Goal: Task Accomplishment & Management: Complete application form

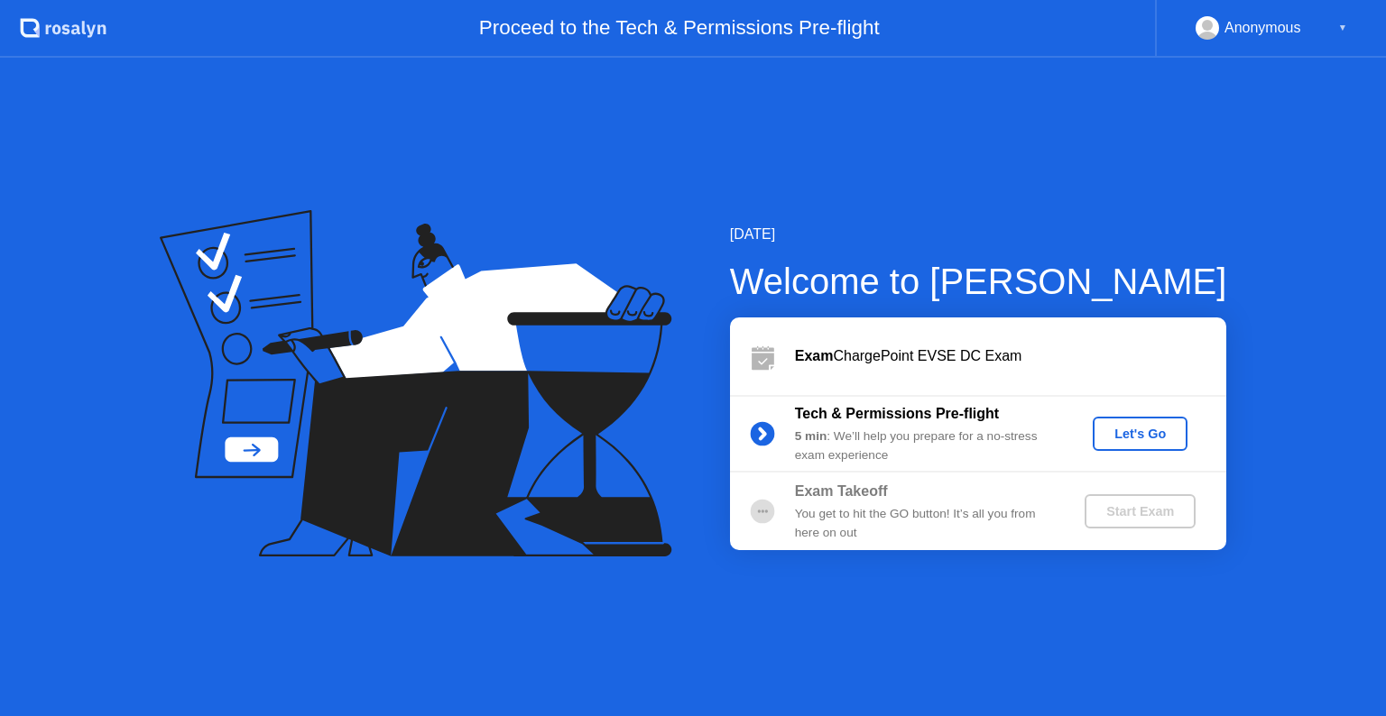
click at [1112, 434] on div "Let's Go" at bounding box center [1140, 434] width 80 height 14
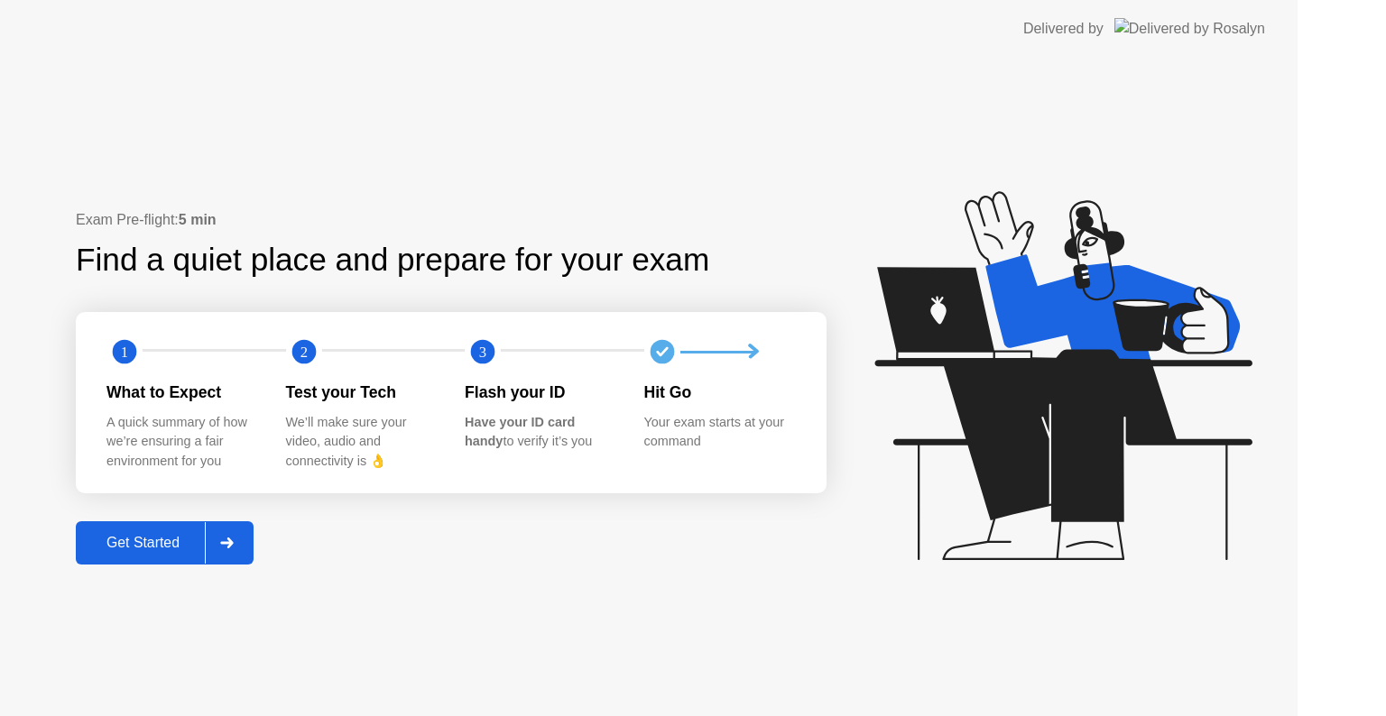
click at [1112, 434] on icon at bounding box center [1062, 375] width 377 height 369
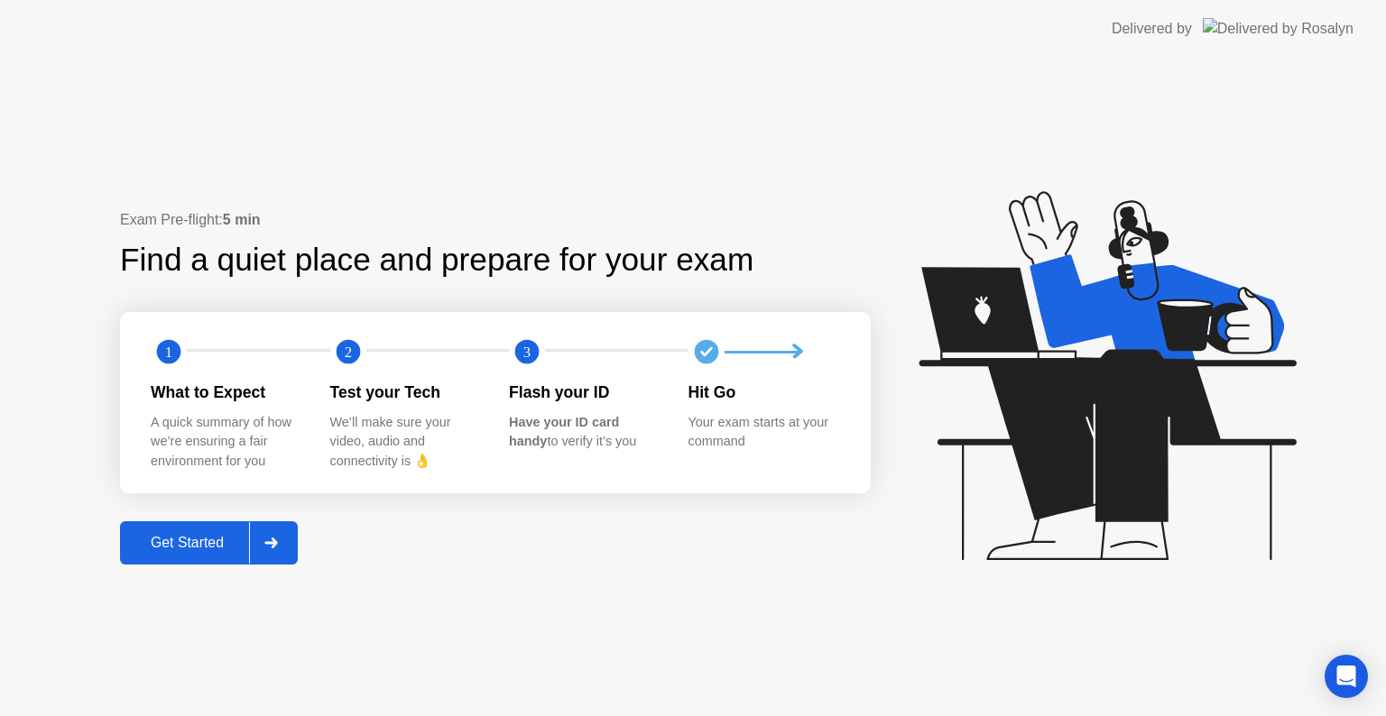
click at [262, 554] on div at bounding box center [270, 542] width 43 height 41
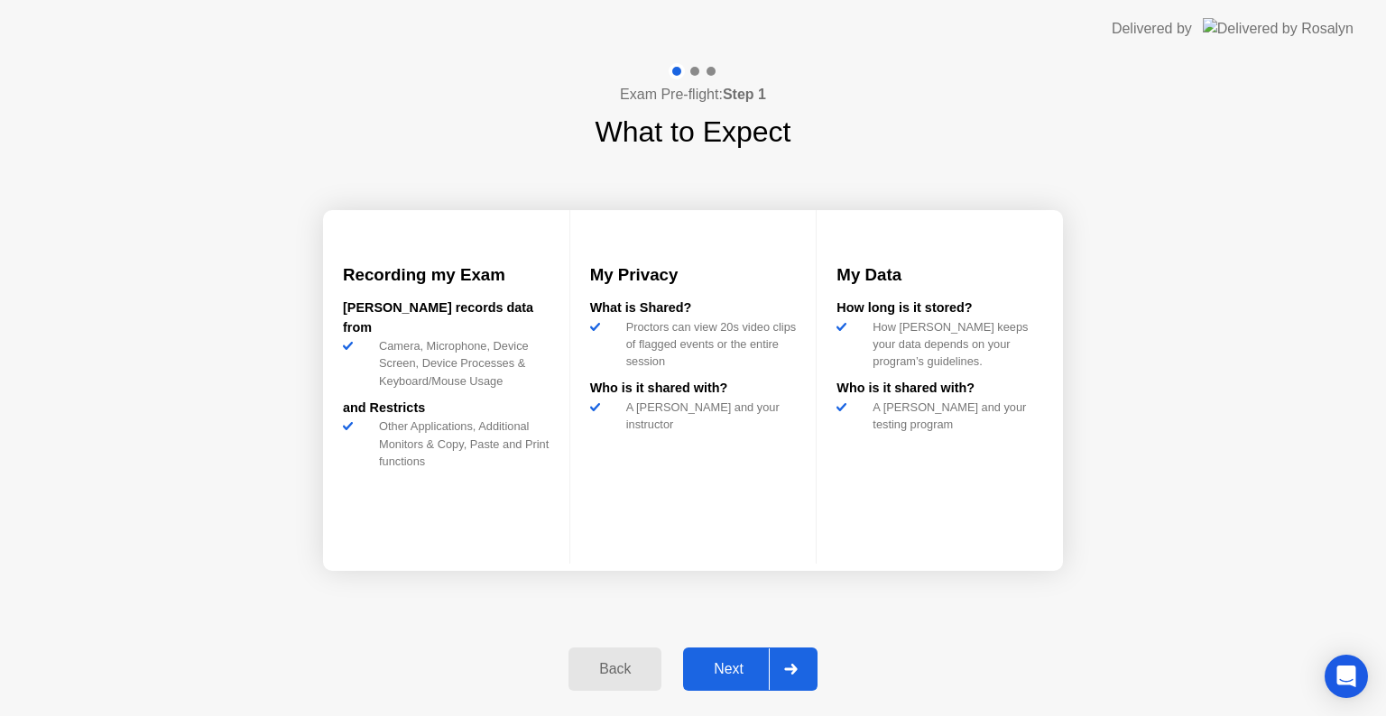
click at [793, 672] on icon at bounding box center [790, 669] width 13 height 11
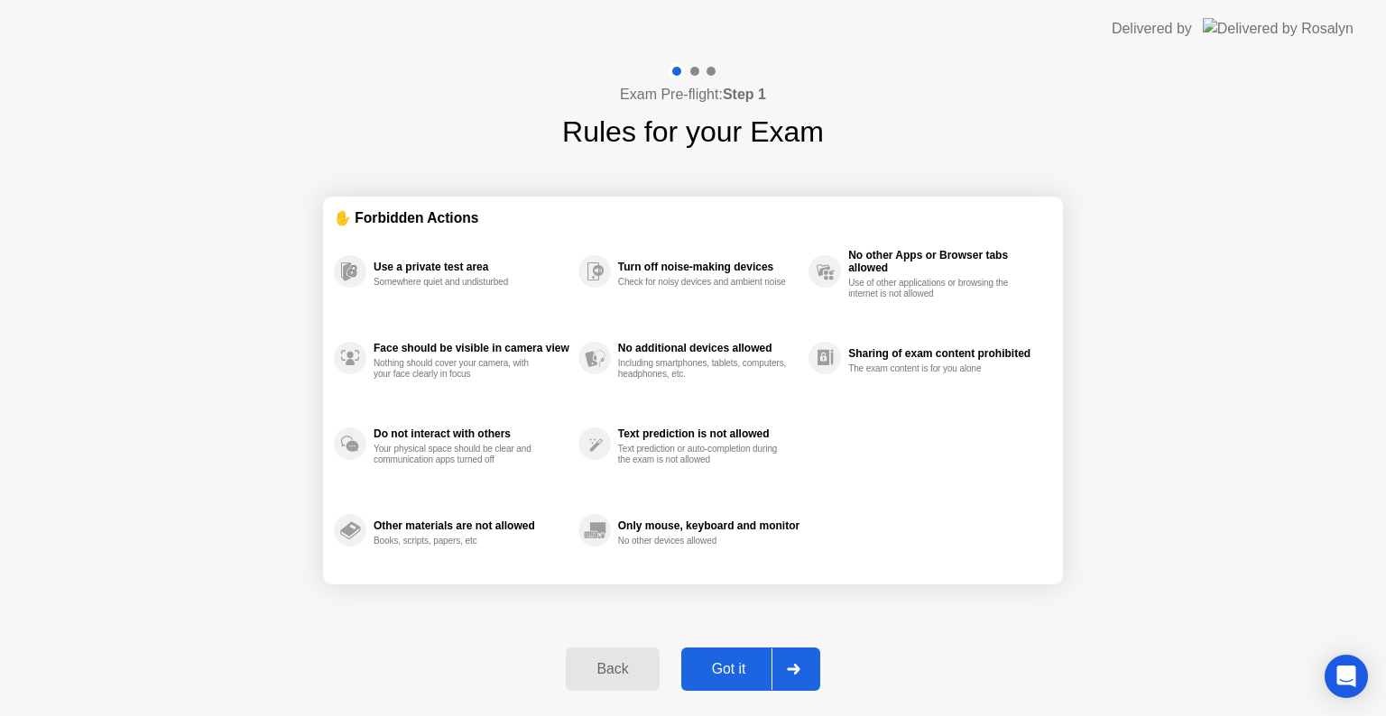
click at [793, 672] on icon at bounding box center [794, 669] width 14 height 11
select select "**********"
select select "*******"
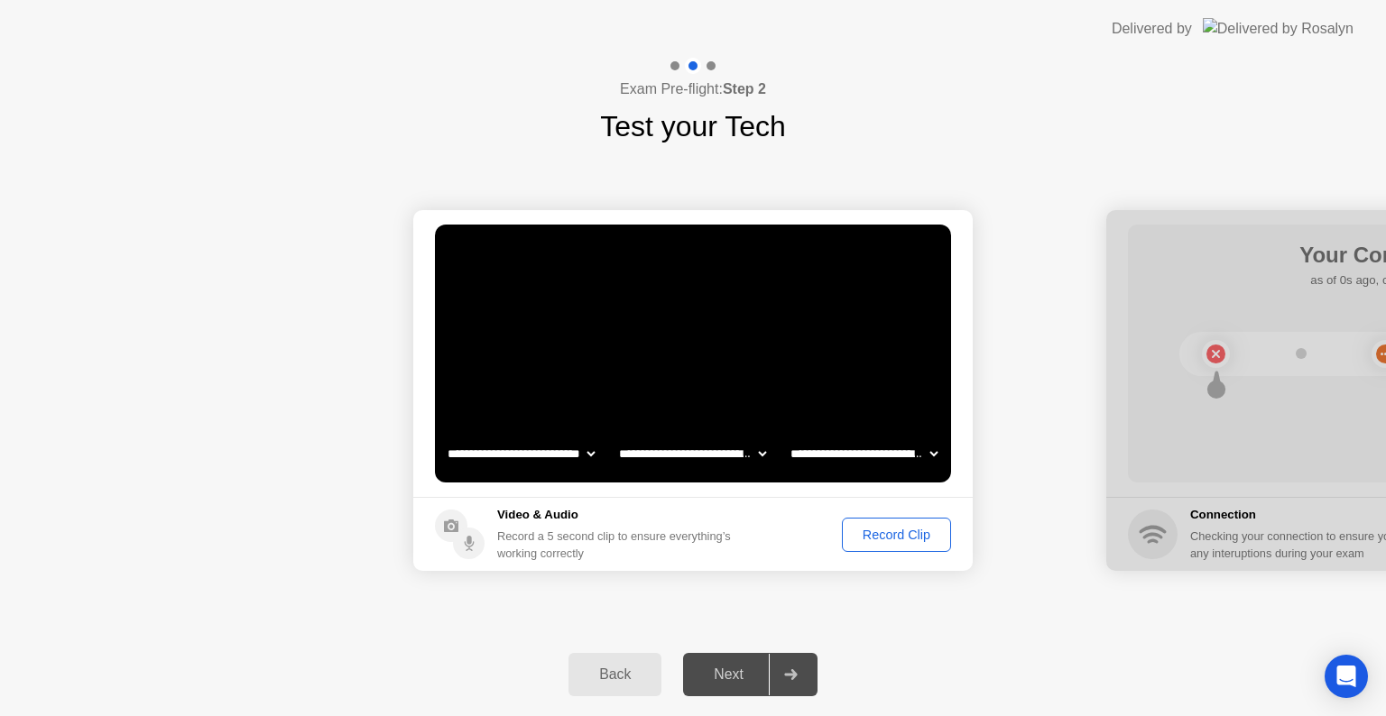
click at [884, 536] on div "Record Clip" at bounding box center [896, 535] width 97 height 14
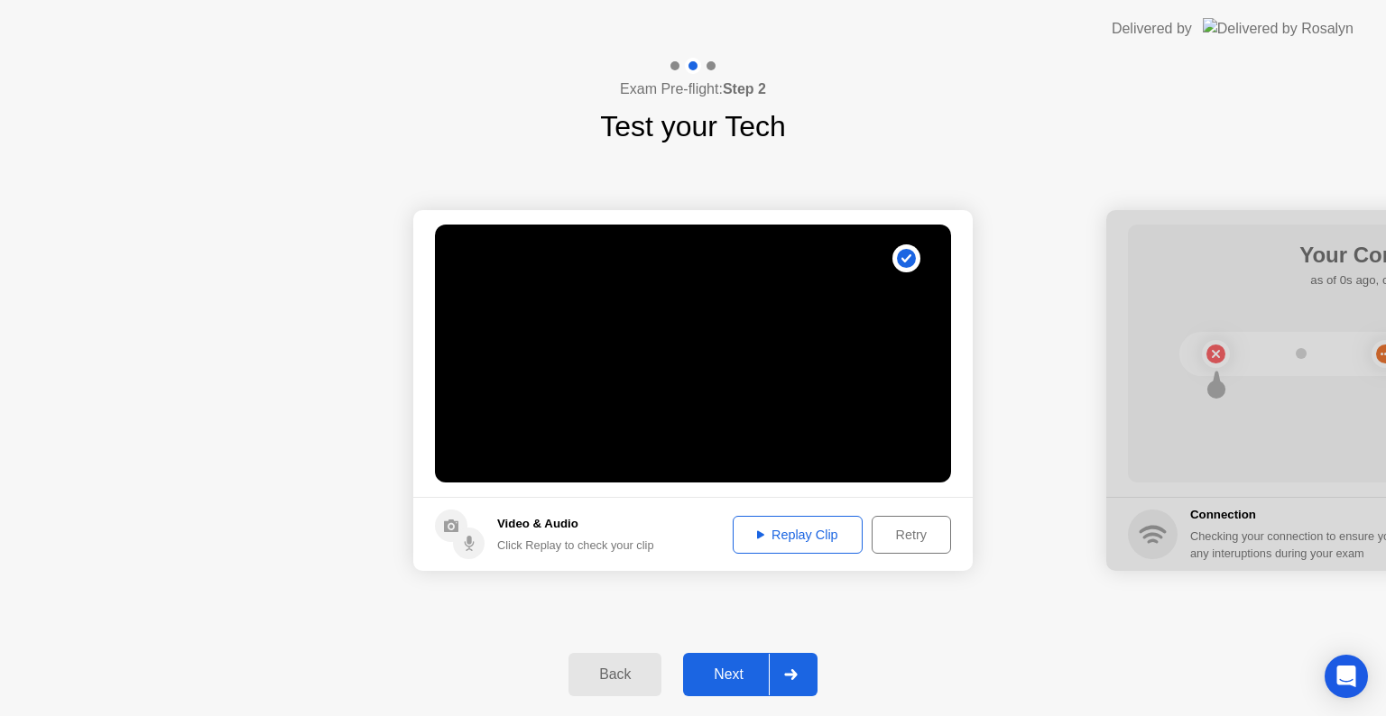
click at [774, 530] on div "Replay Clip" at bounding box center [797, 535] width 117 height 14
click at [783, 670] on div at bounding box center [790, 674] width 43 height 41
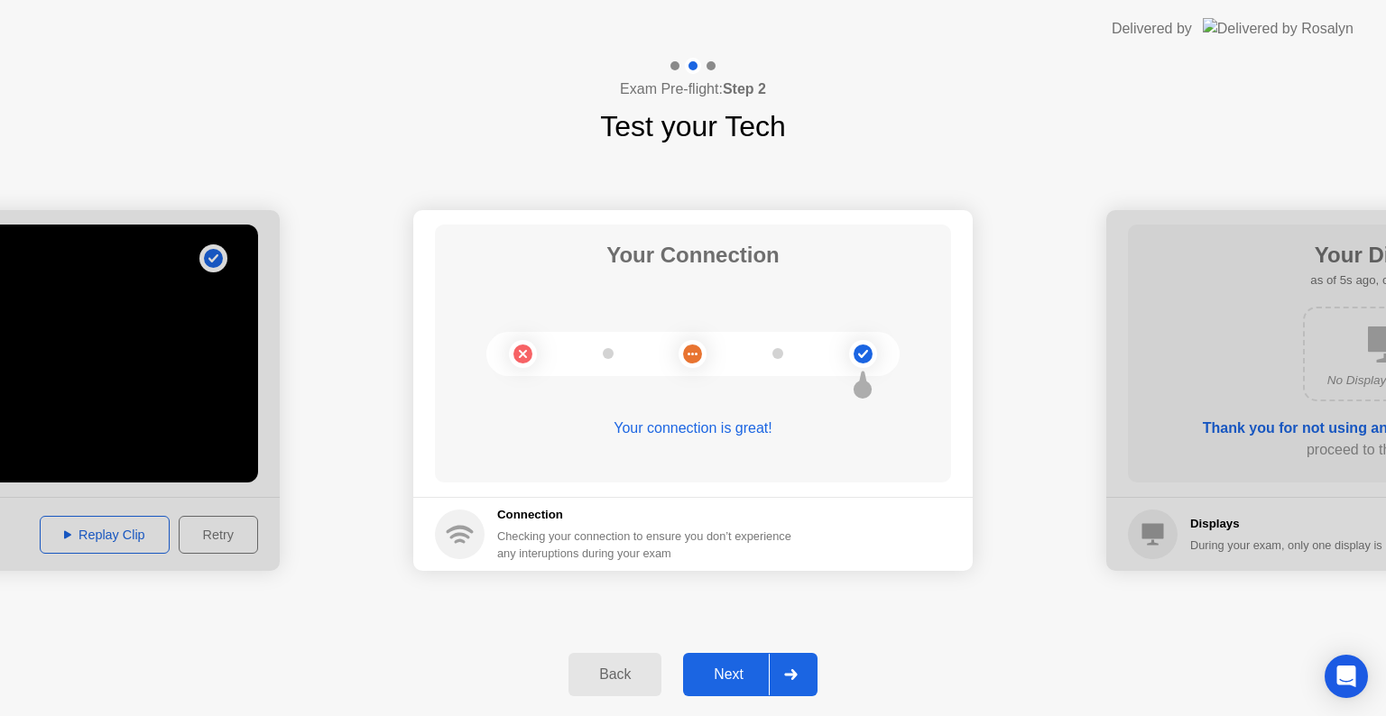
click at [783, 670] on div at bounding box center [790, 674] width 43 height 41
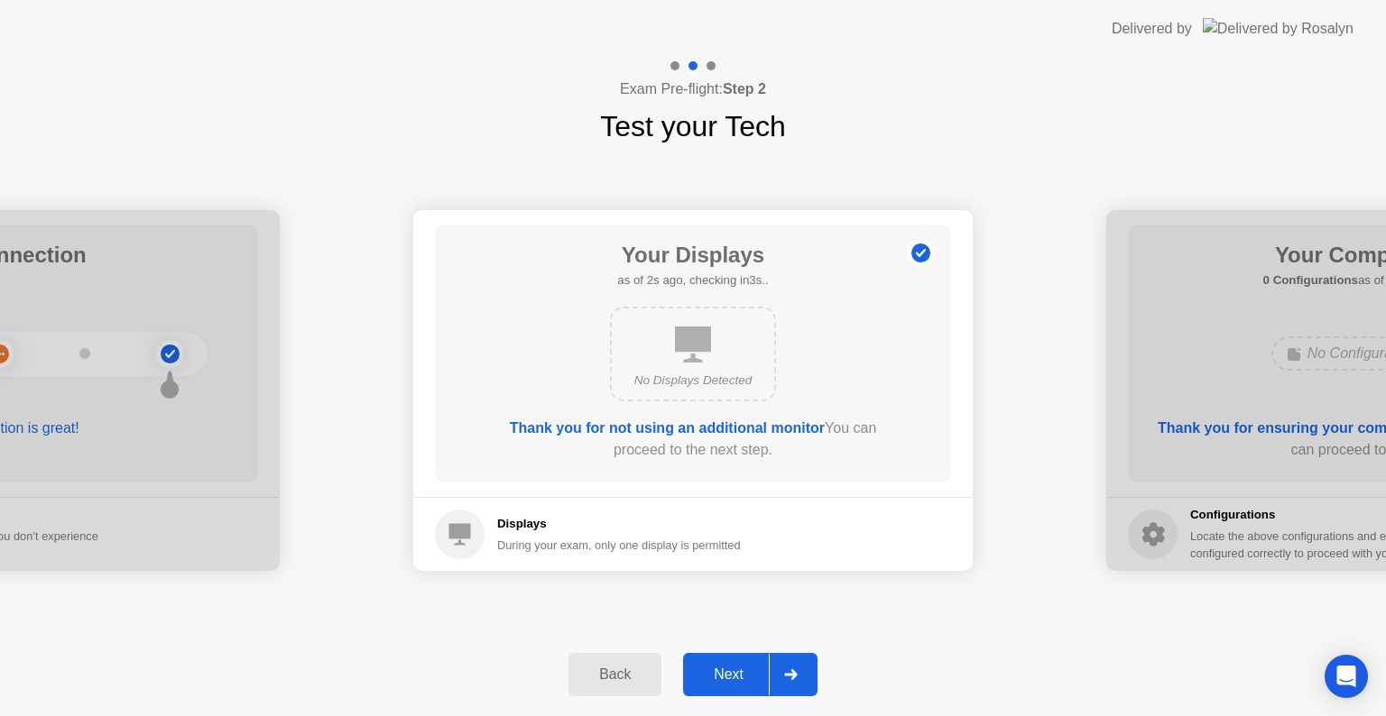
click at [783, 670] on div at bounding box center [790, 674] width 43 height 41
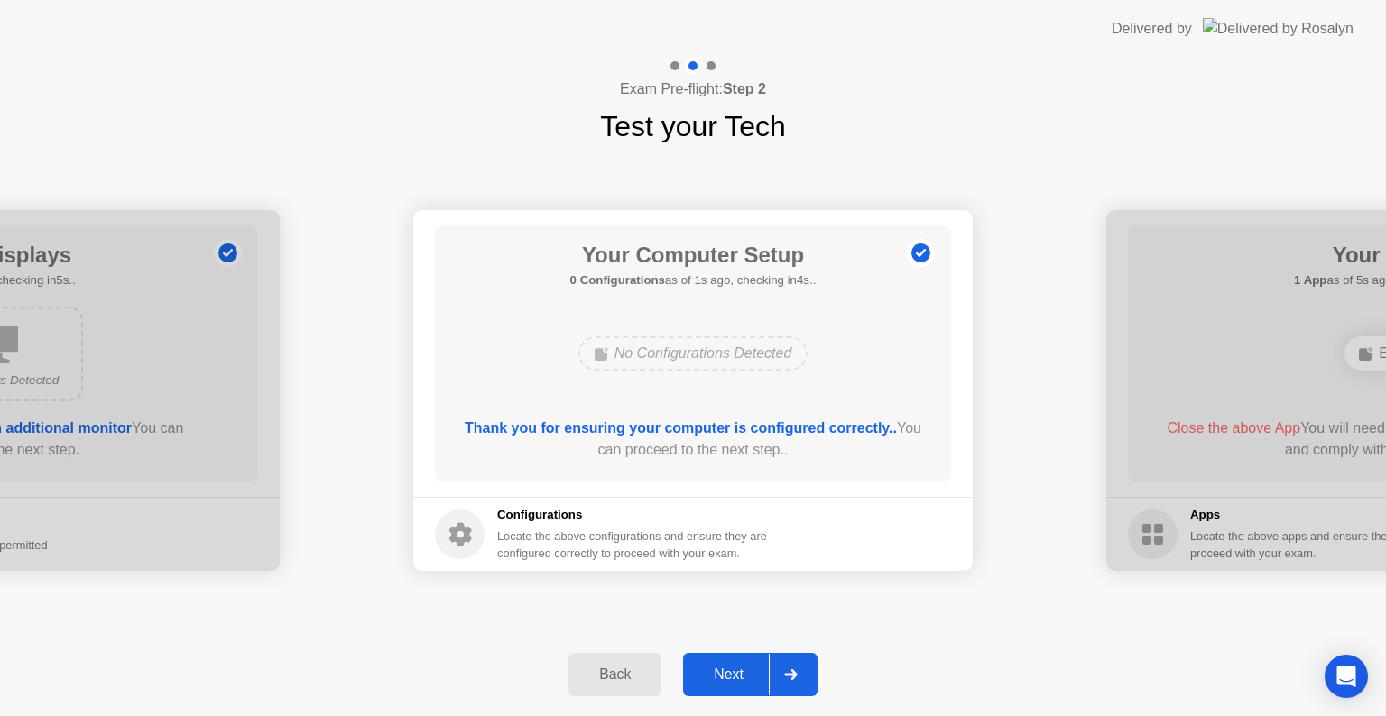
click at [783, 670] on div at bounding box center [790, 674] width 43 height 41
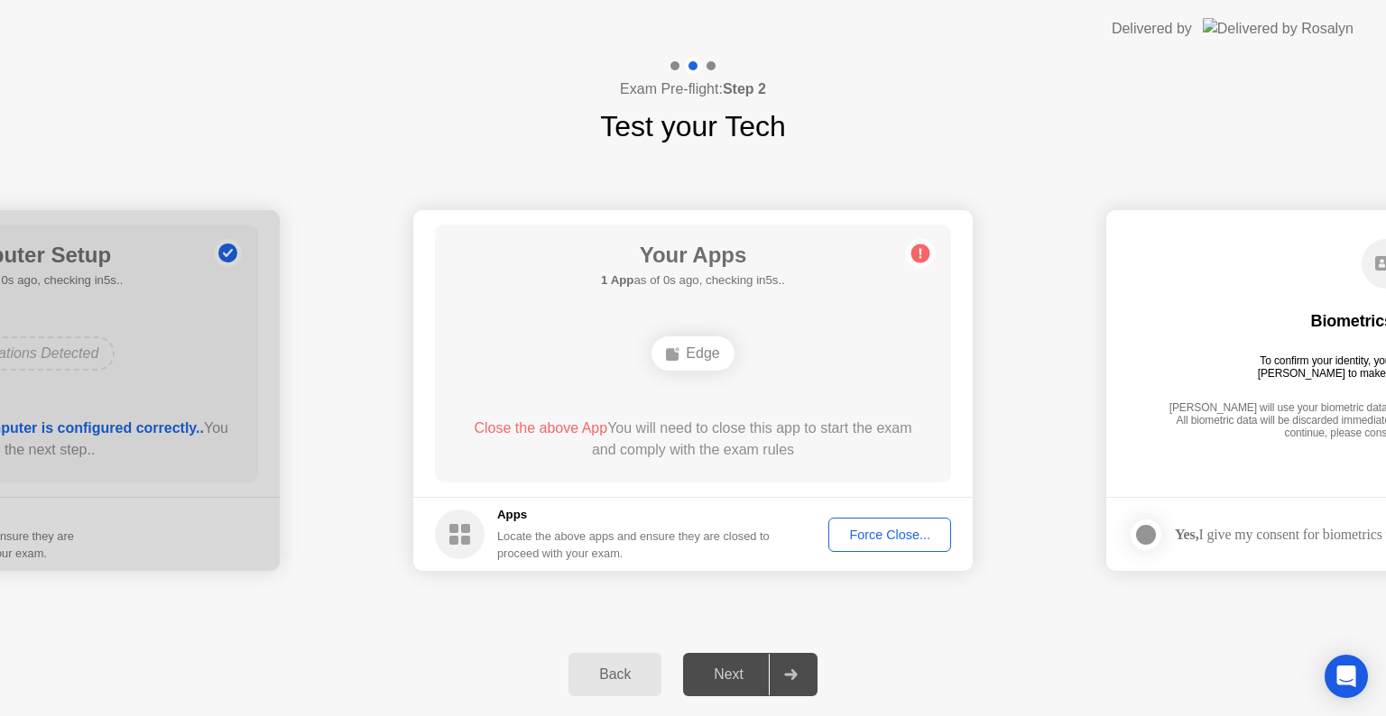
click at [853, 542] on div "Force Close..." at bounding box center [889, 535] width 110 height 14
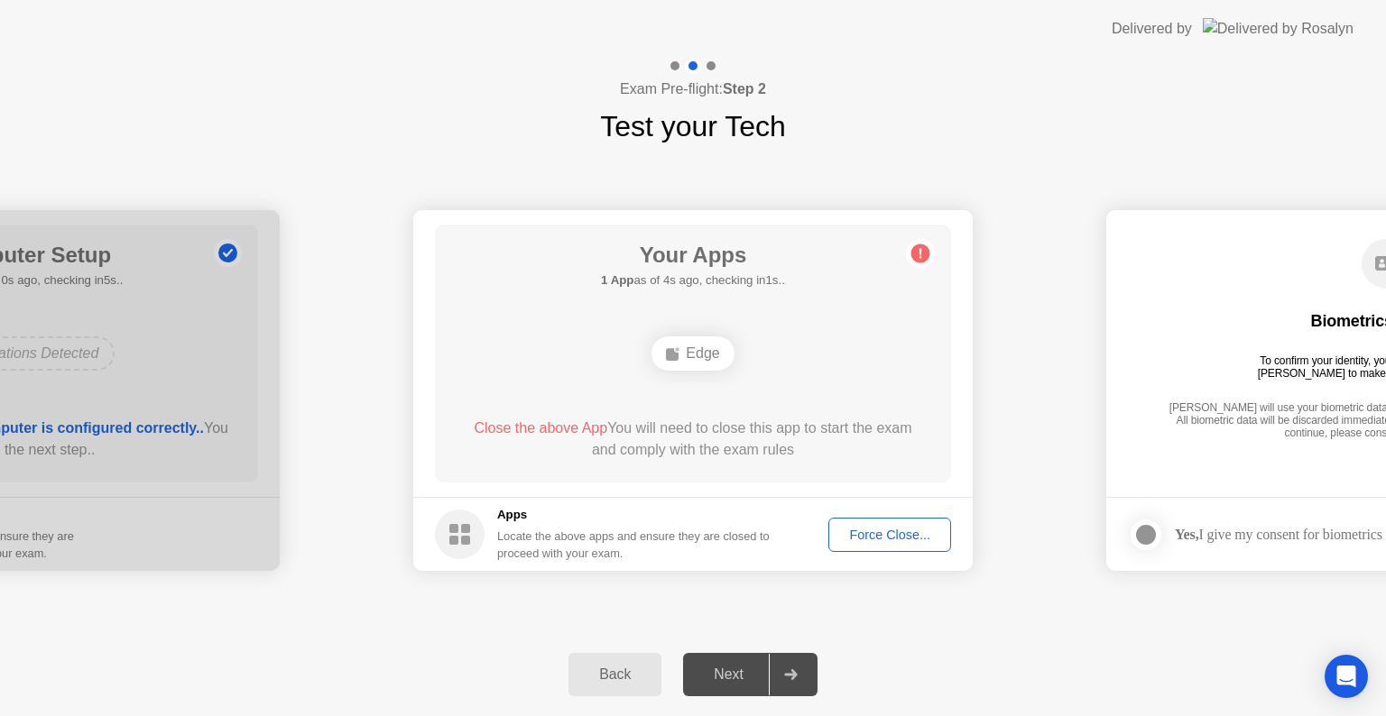
click at [867, 537] on div "Force Close..." at bounding box center [889, 535] width 110 height 14
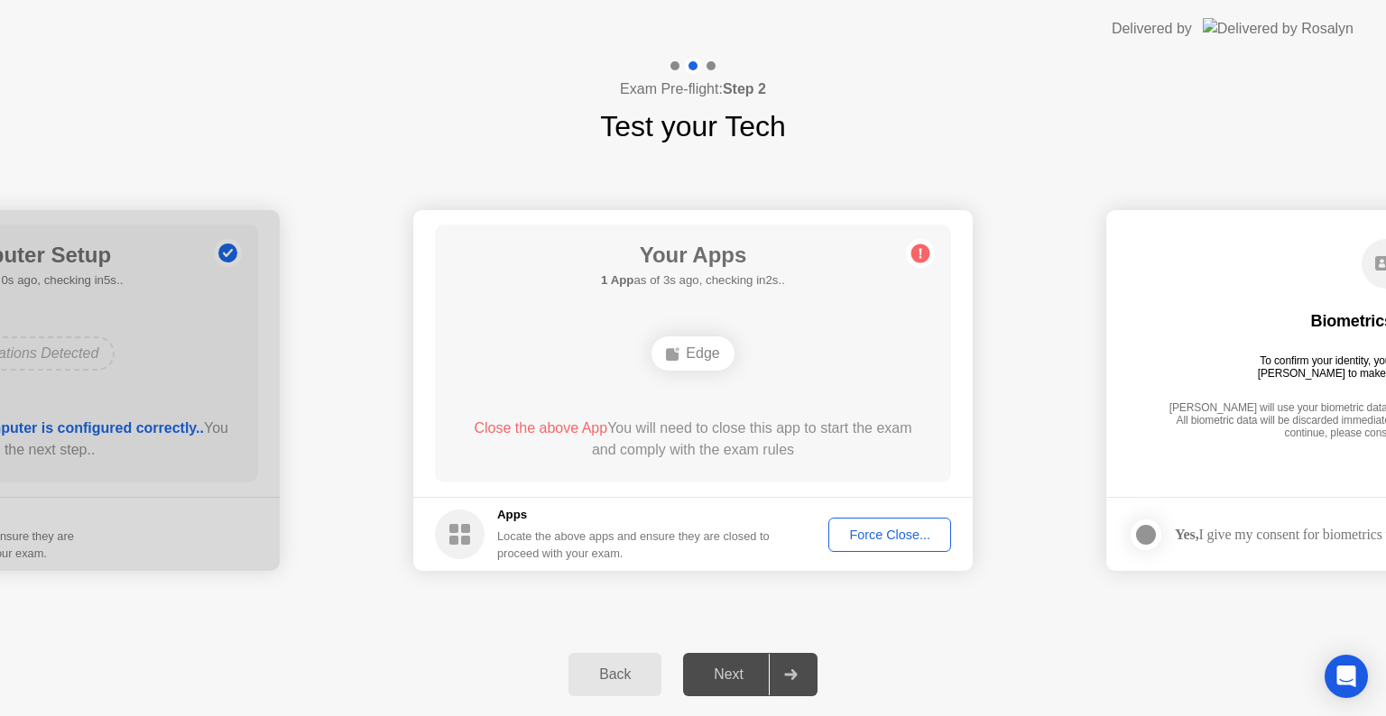
click at [863, 531] on div "Force Close..." at bounding box center [889, 535] width 110 height 14
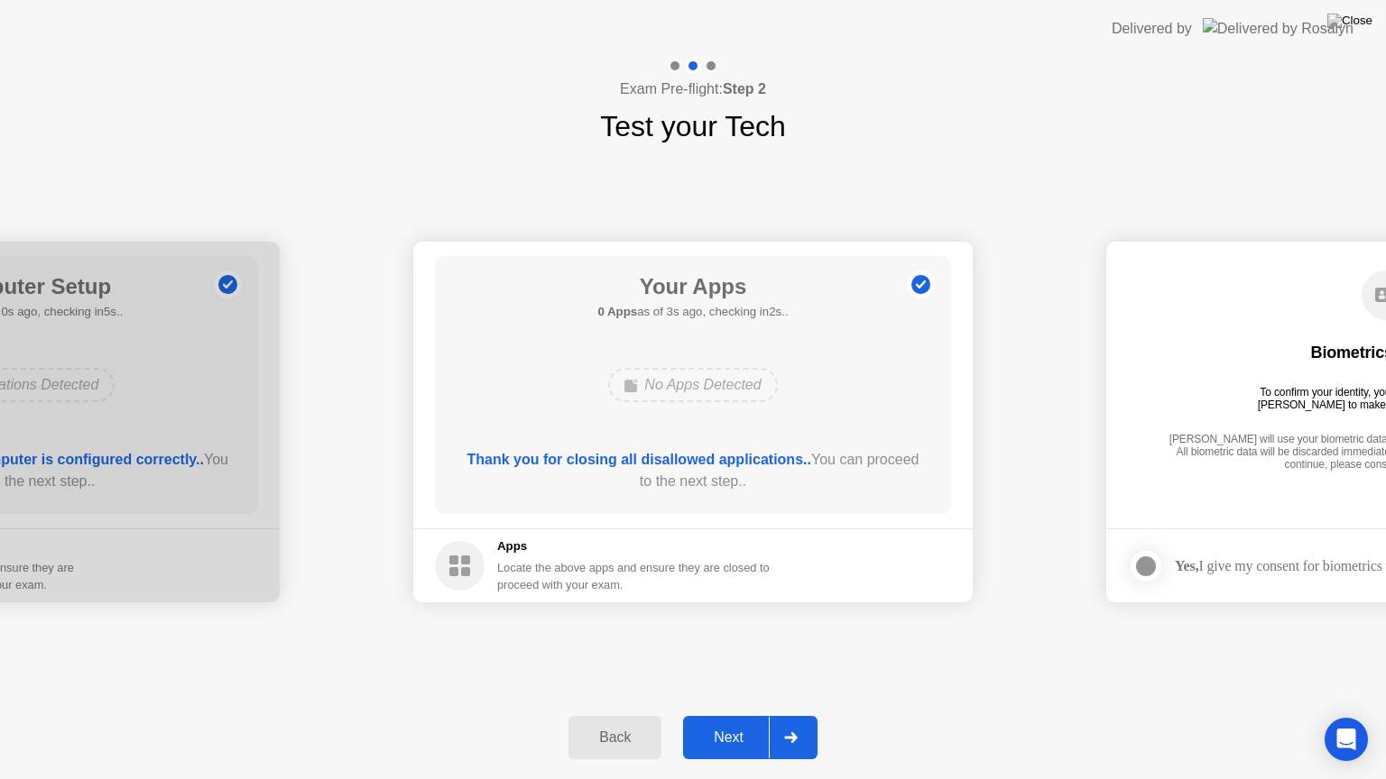
click at [795, 715] on icon at bounding box center [790, 738] width 13 height 11
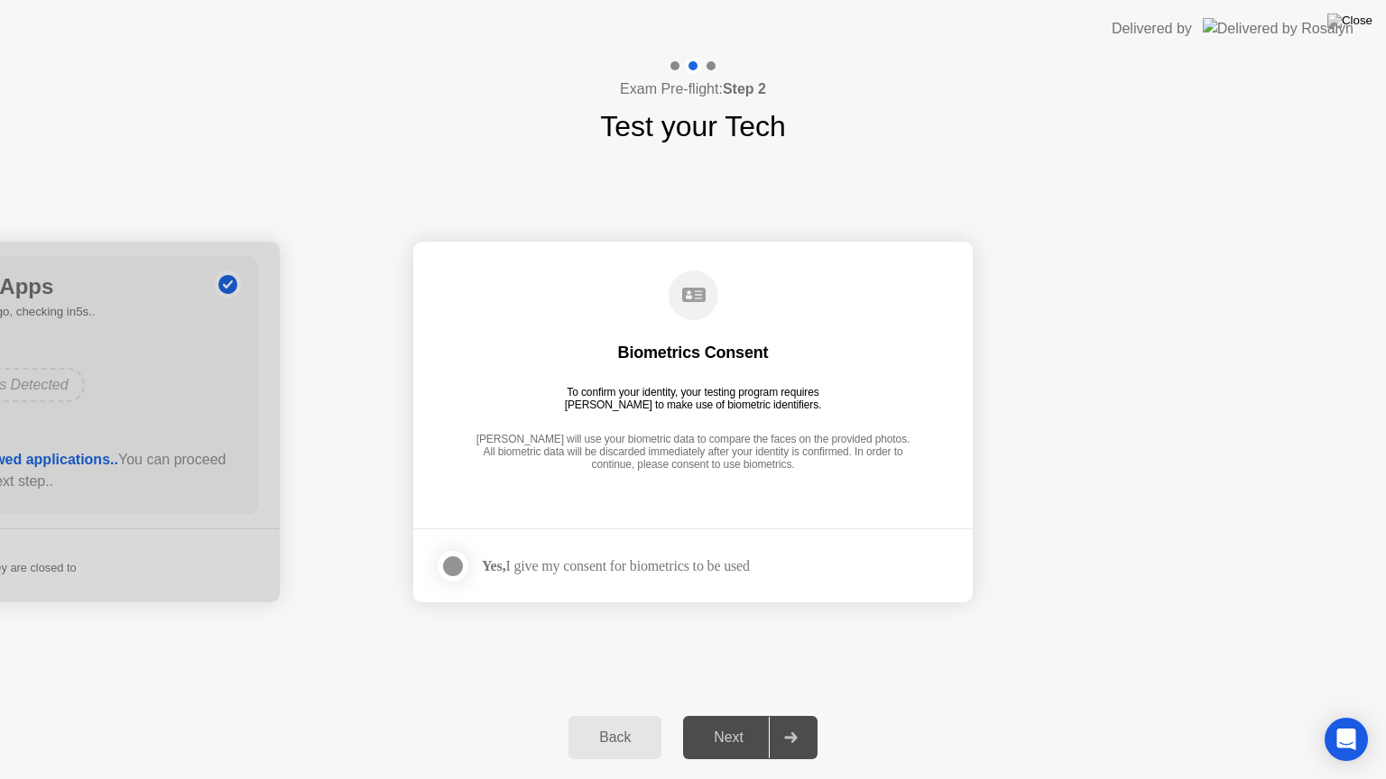
click at [795, 715] on icon at bounding box center [790, 738] width 13 height 11
click at [446, 566] on div at bounding box center [453, 567] width 22 height 22
click at [796, 715] on div at bounding box center [790, 737] width 43 height 41
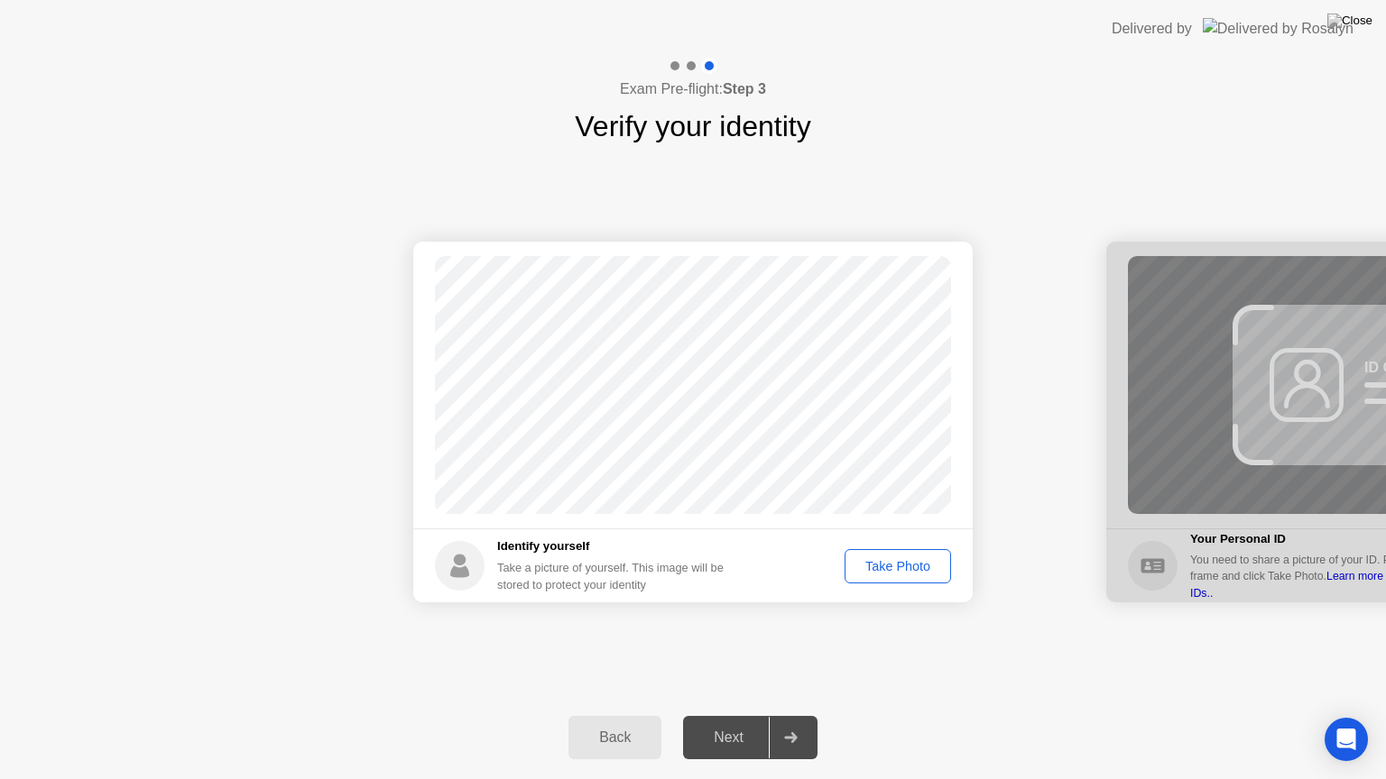
click at [875, 576] on button "Take Photo" at bounding box center [897, 566] width 106 height 34
click at [802, 715] on div at bounding box center [790, 737] width 43 height 41
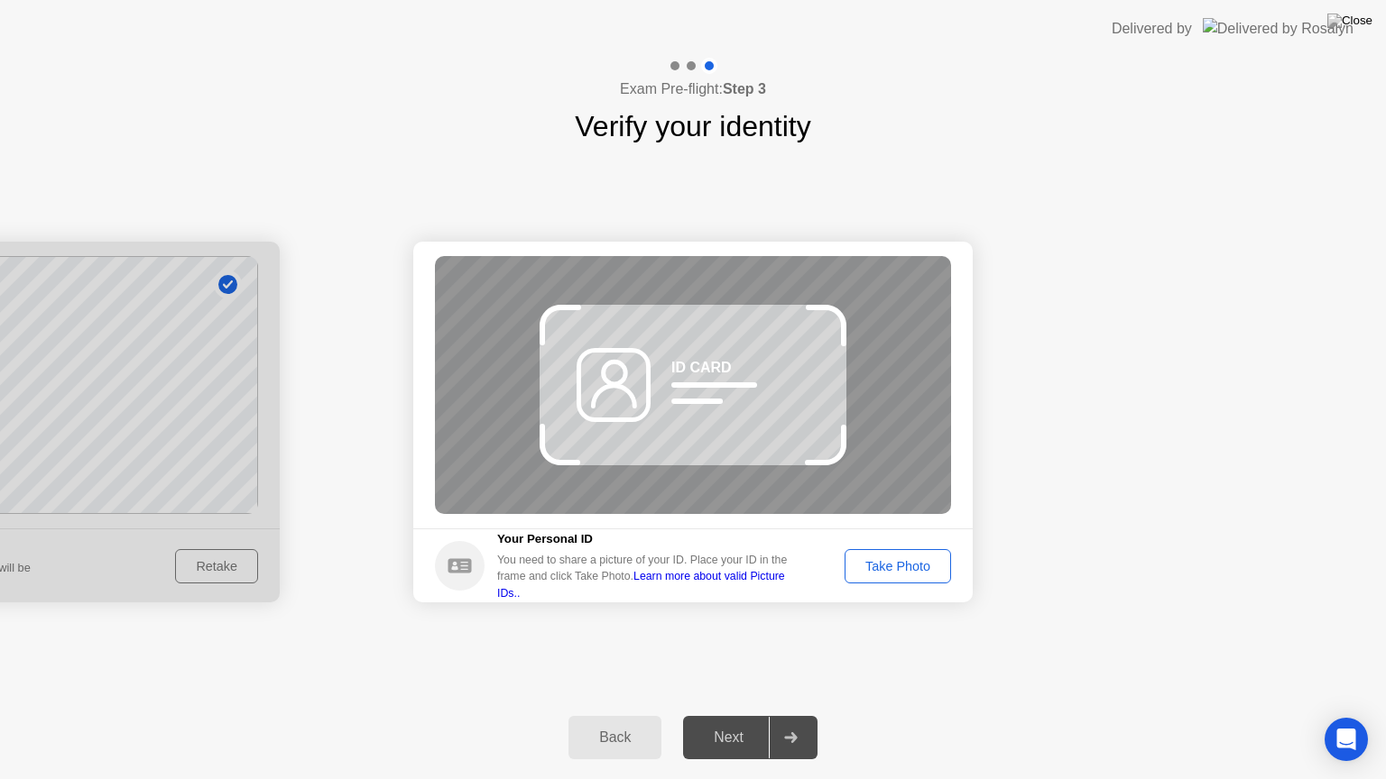
click at [802, 715] on div at bounding box center [790, 737] width 43 height 41
click at [863, 574] on div "Take Photo" at bounding box center [898, 566] width 94 height 14
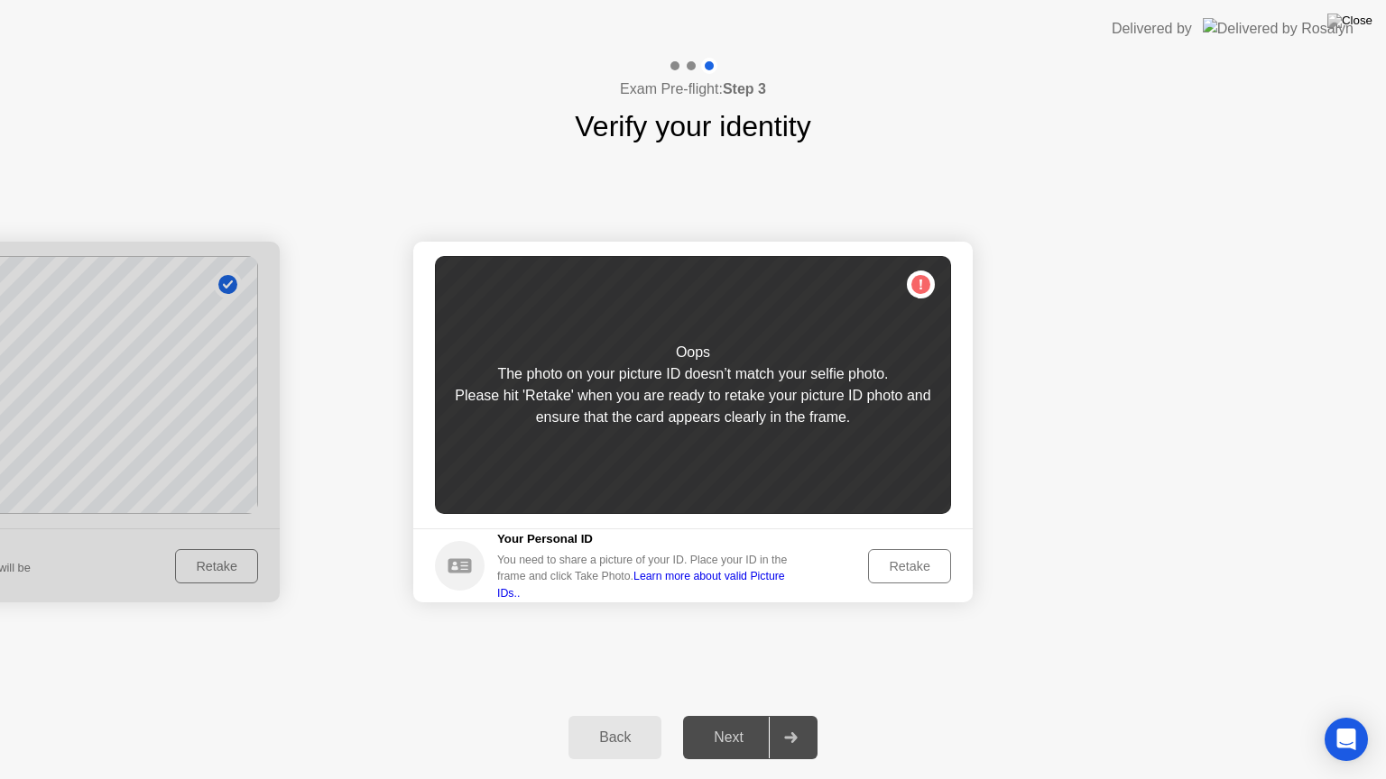
click at [901, 561] on div "Retake" at bounding box center [909, 566] width 70 height 14
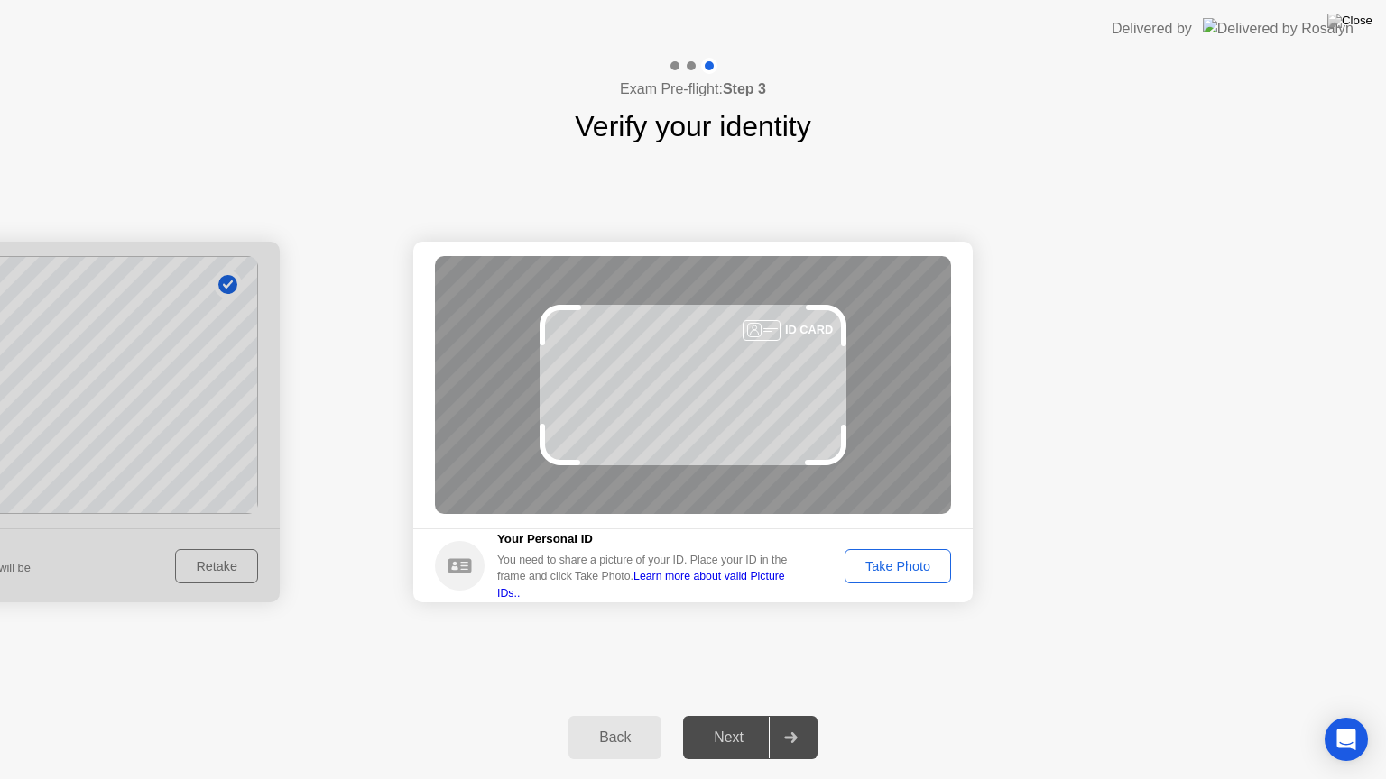
click at [901, 561] on div "Take Photo" at bounding box center [898, 566] width 94 height 14
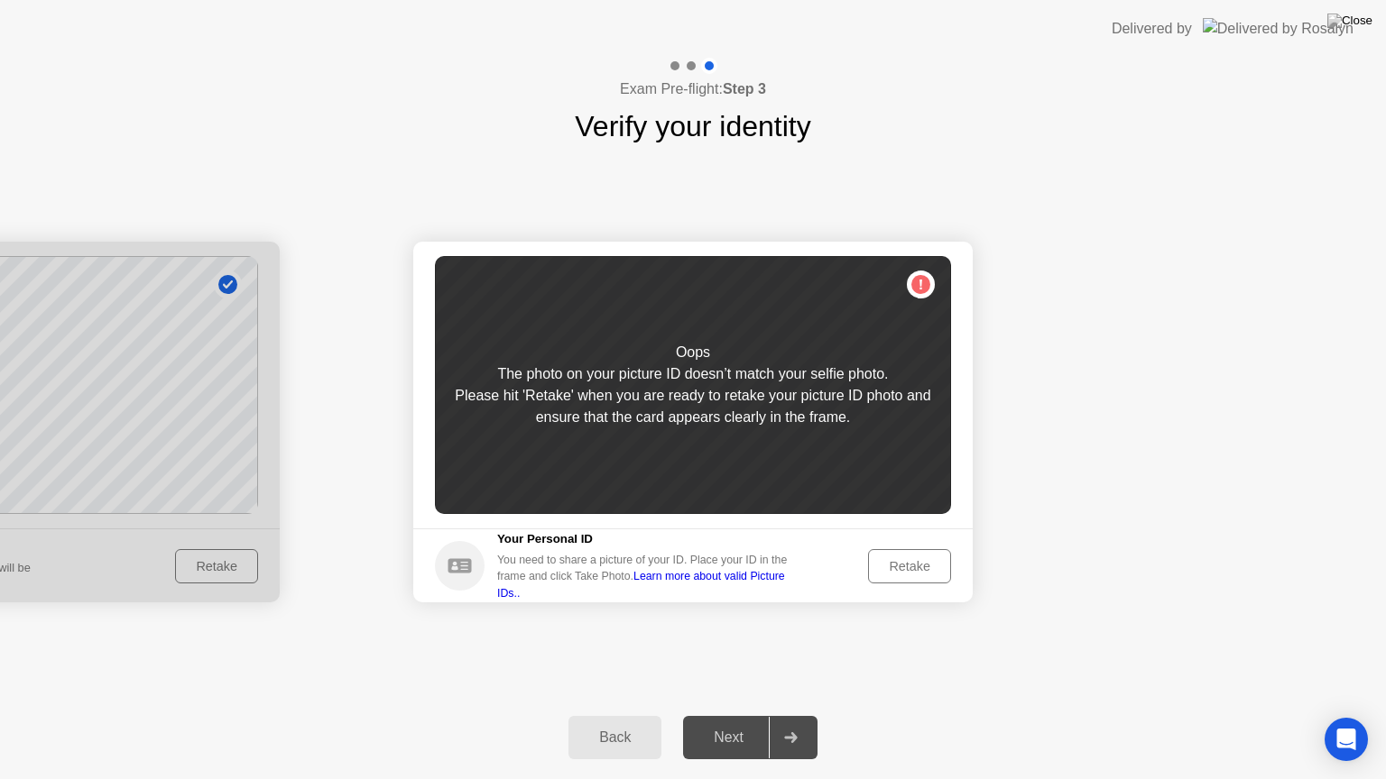
click at [901, 561] on div "Retake" at bounding box center [909, 566] width 70 height 14
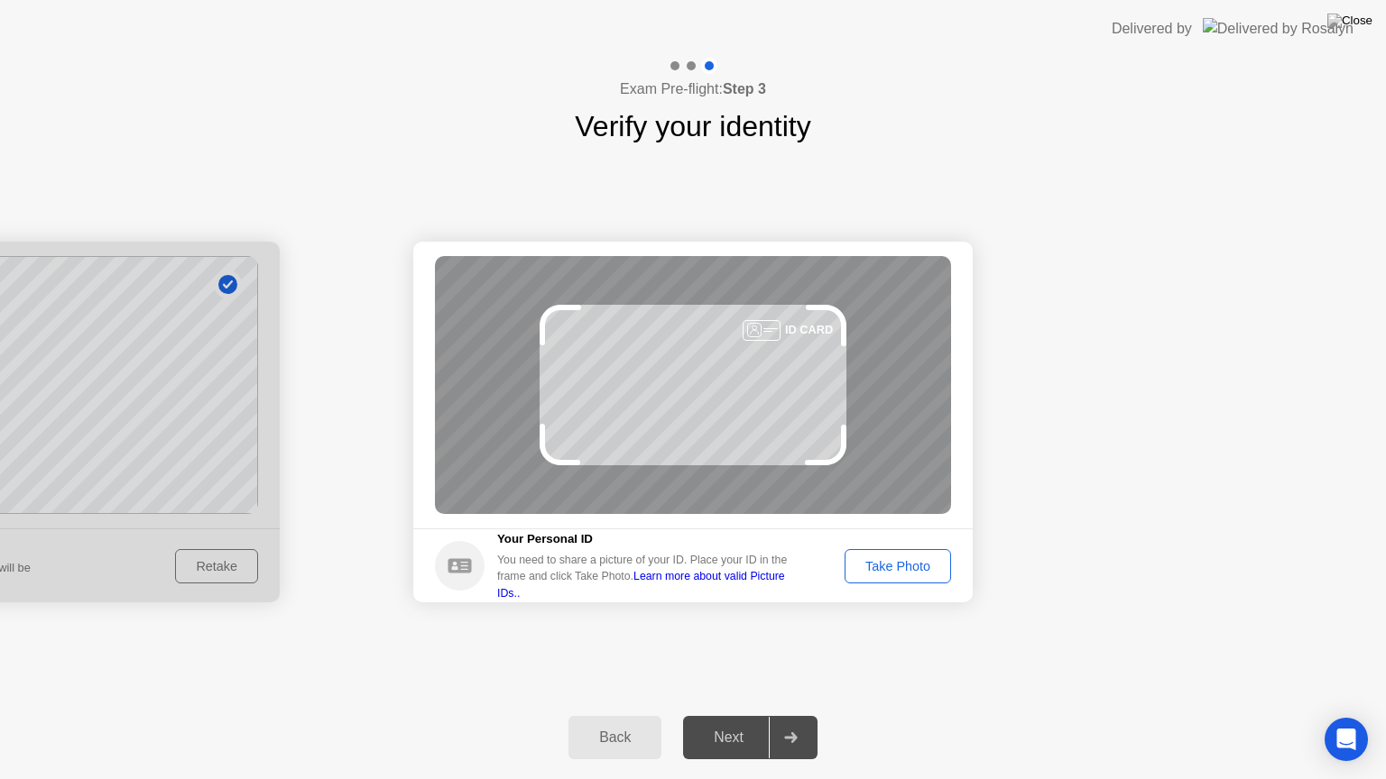
click at [901, 561] on div "Take Photo" at bounding box center [898, 566] width 94 height 14
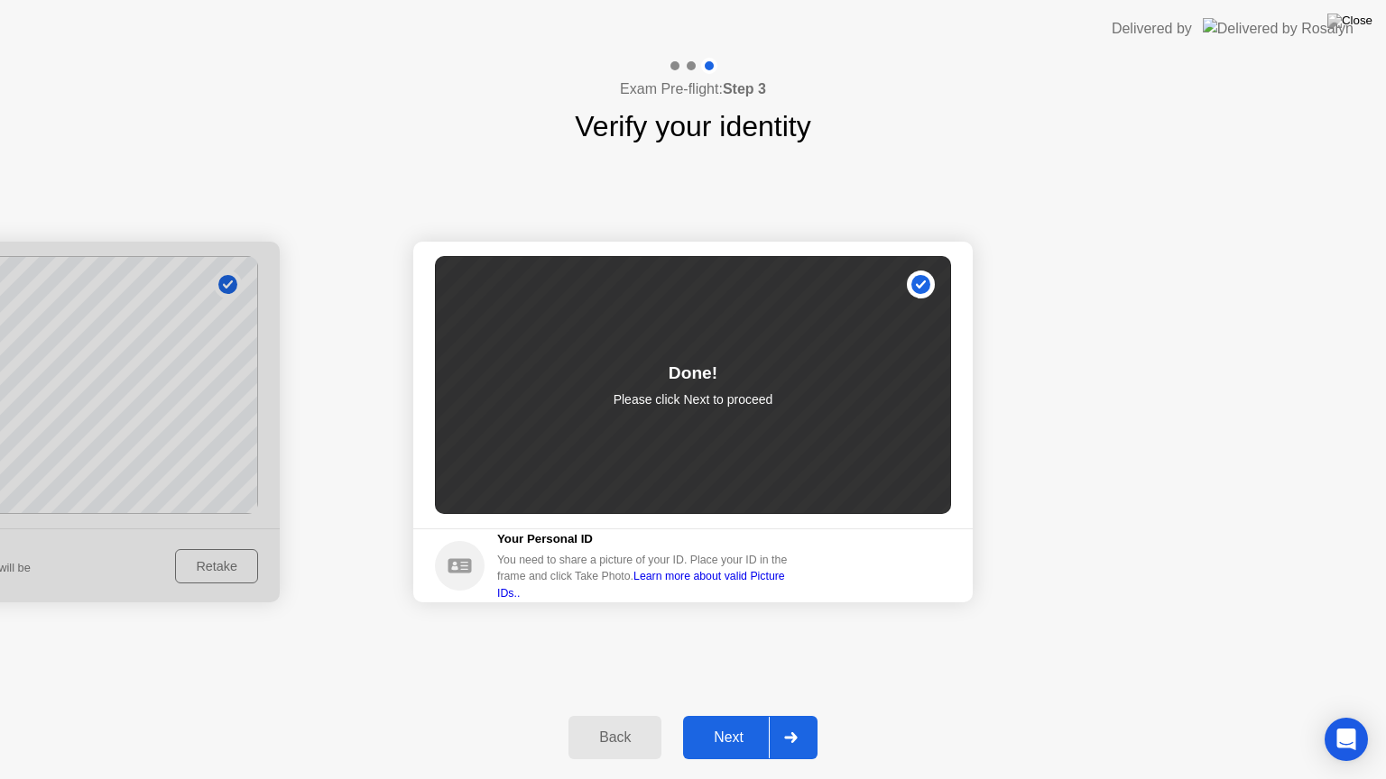
click at [794, 715] on div at bounding box center [790, 737] width 43 height 41
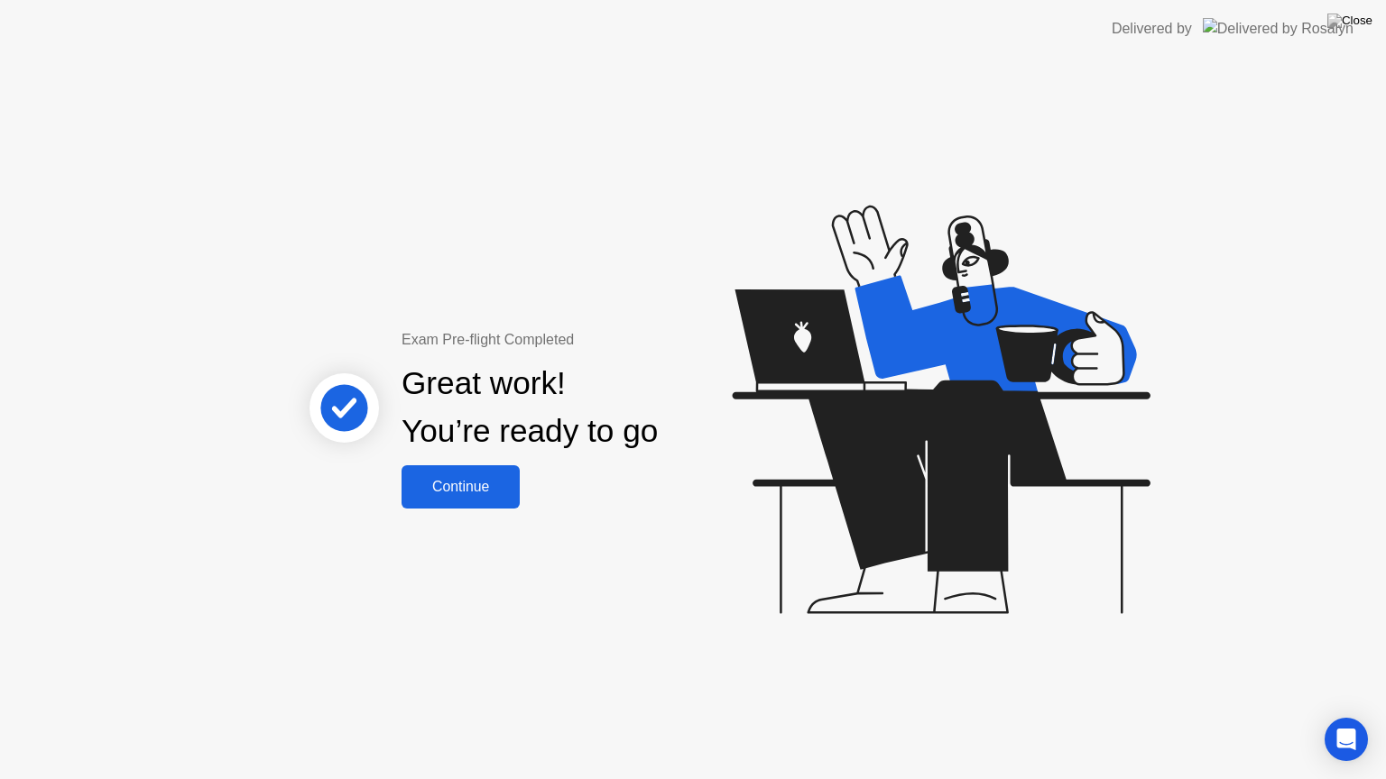
click at [454, 479] on div "Continue" at bounding box center [460, 487] width 107 height 16
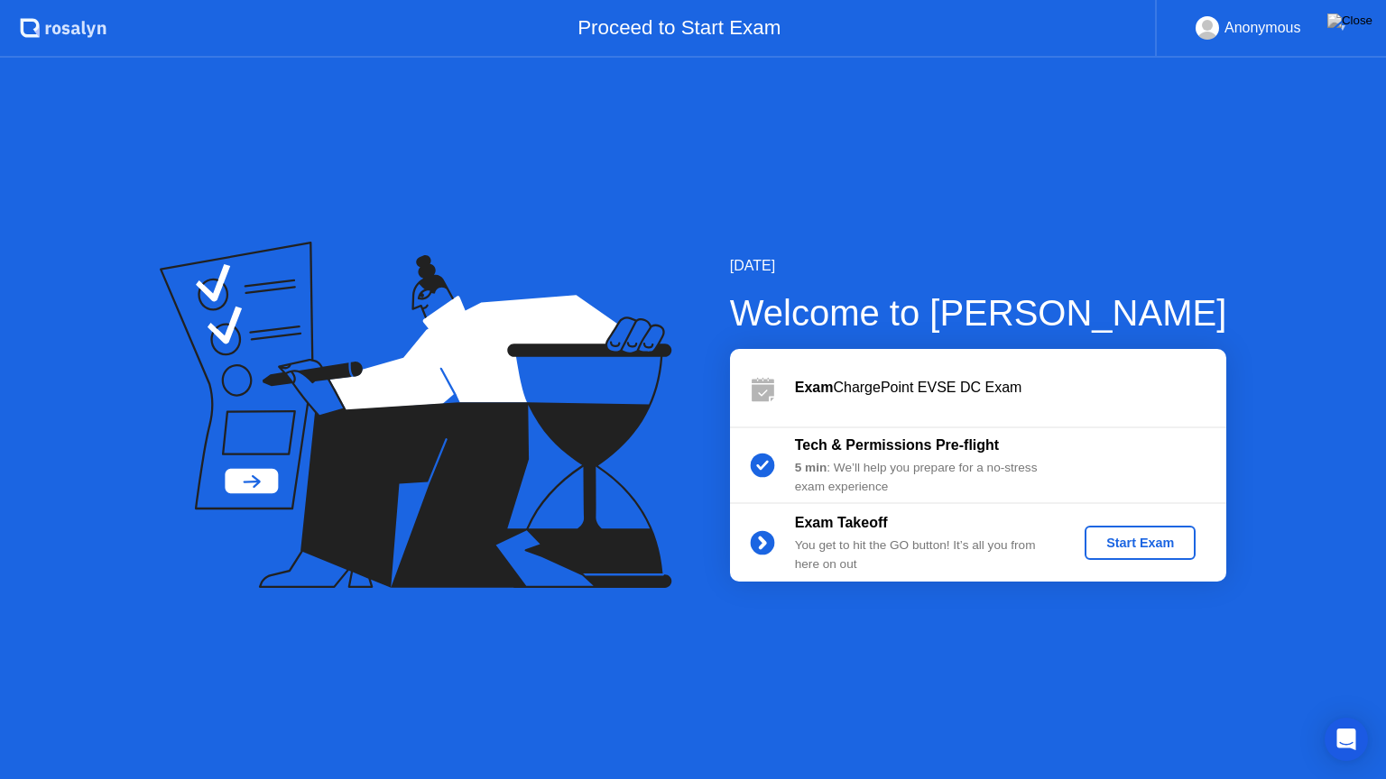
click at [1155, 538] on div "Start Exam" at bounding box center [1140, 543] width 97 height 14
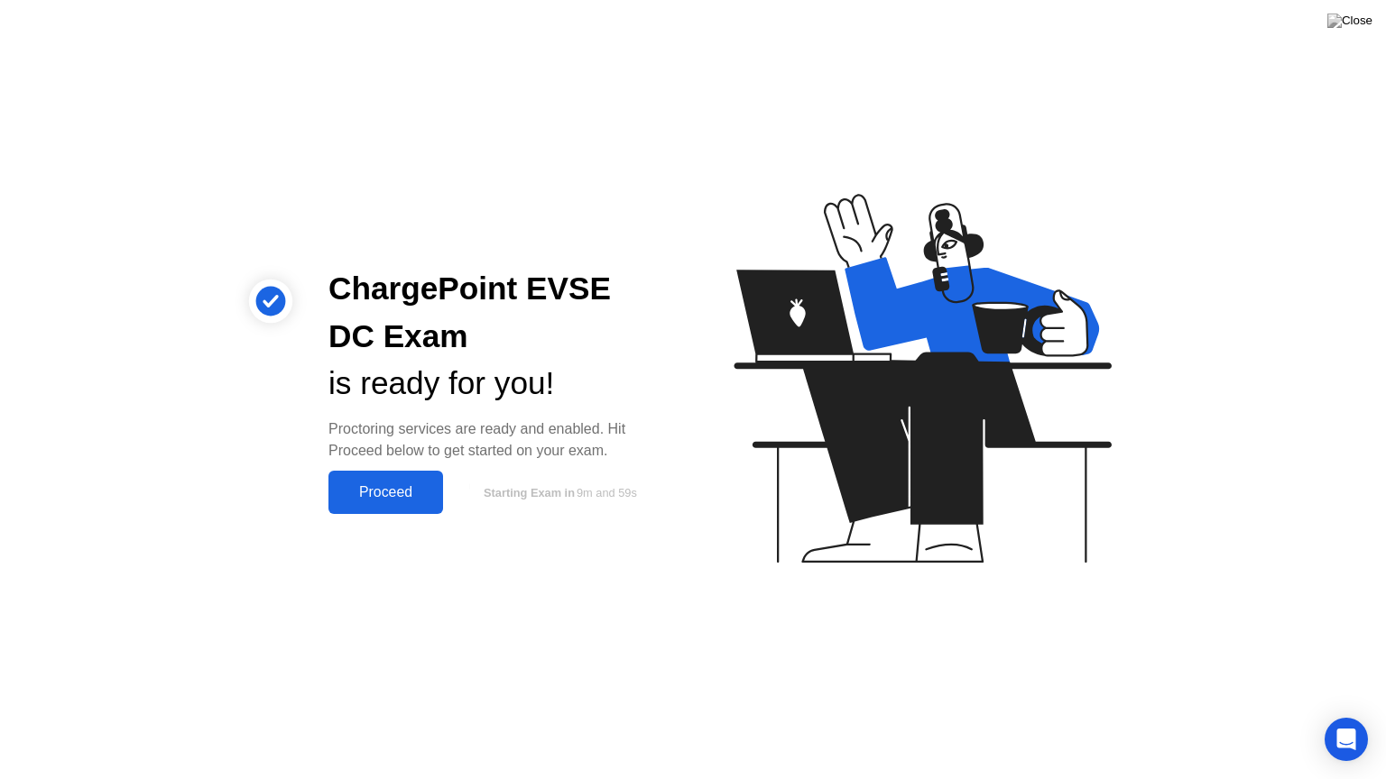
click at [387, 491] on div "Proceed" at bounding box center [386, 492] width 104 height 16
